Goal: Task Accomplishment & Management: Use online tool/utility

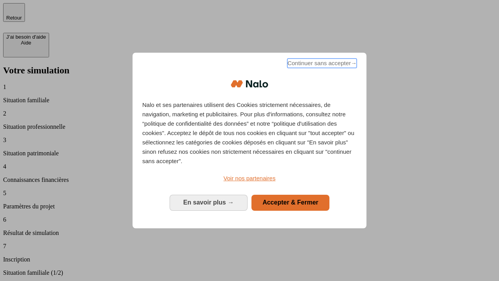
click at [321, 64] on span "Continuer sans accepter →" at bounding box center [321, 63] width 69 height 9
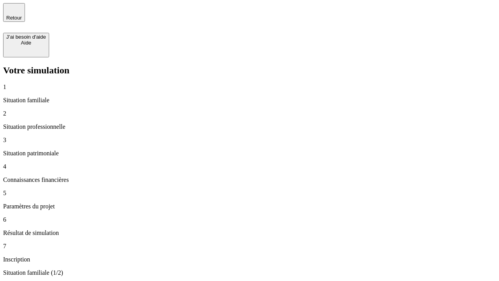
type input "30 000"
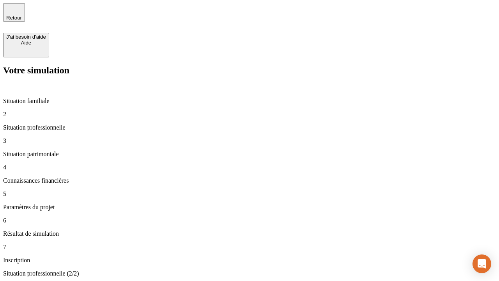
type input "40 000"
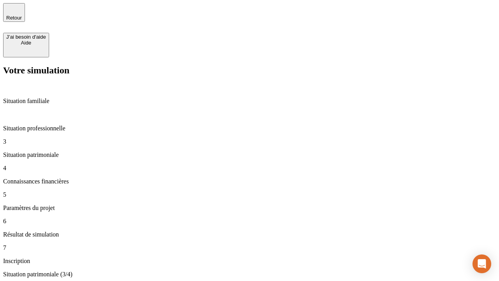
type input "1 100"
type input "20"
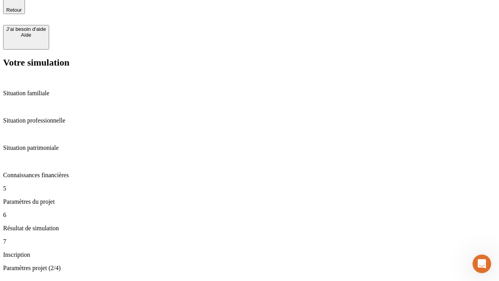
type input "40"
type input "50 000"
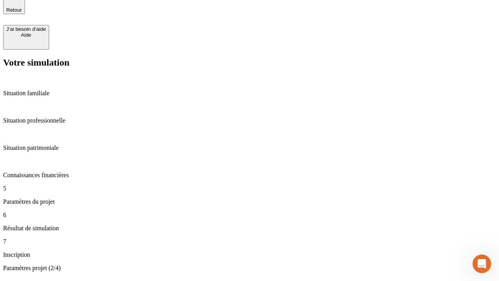
type input "640"
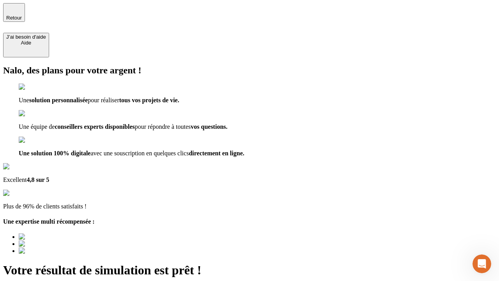
type input "[EMAIL_ADDRESS][DOMAIN_NAME]"
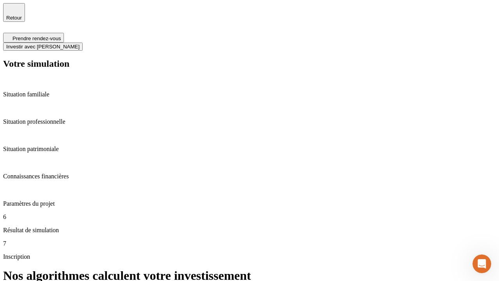
scroll to position [3, 0]
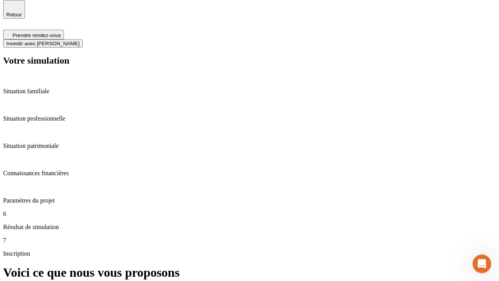
click at [80, 41] on span "Investir avec [PERSON_NAME]" at bounding box center [42, 44] width 73 height 6
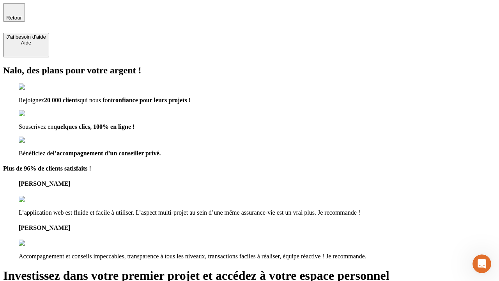
type input "[PERSON_NAME][EMAIL_ADDRESS][DOMAIN_NAME]"
